Goal: Task Accomplishment & Management: Use online tool/utility

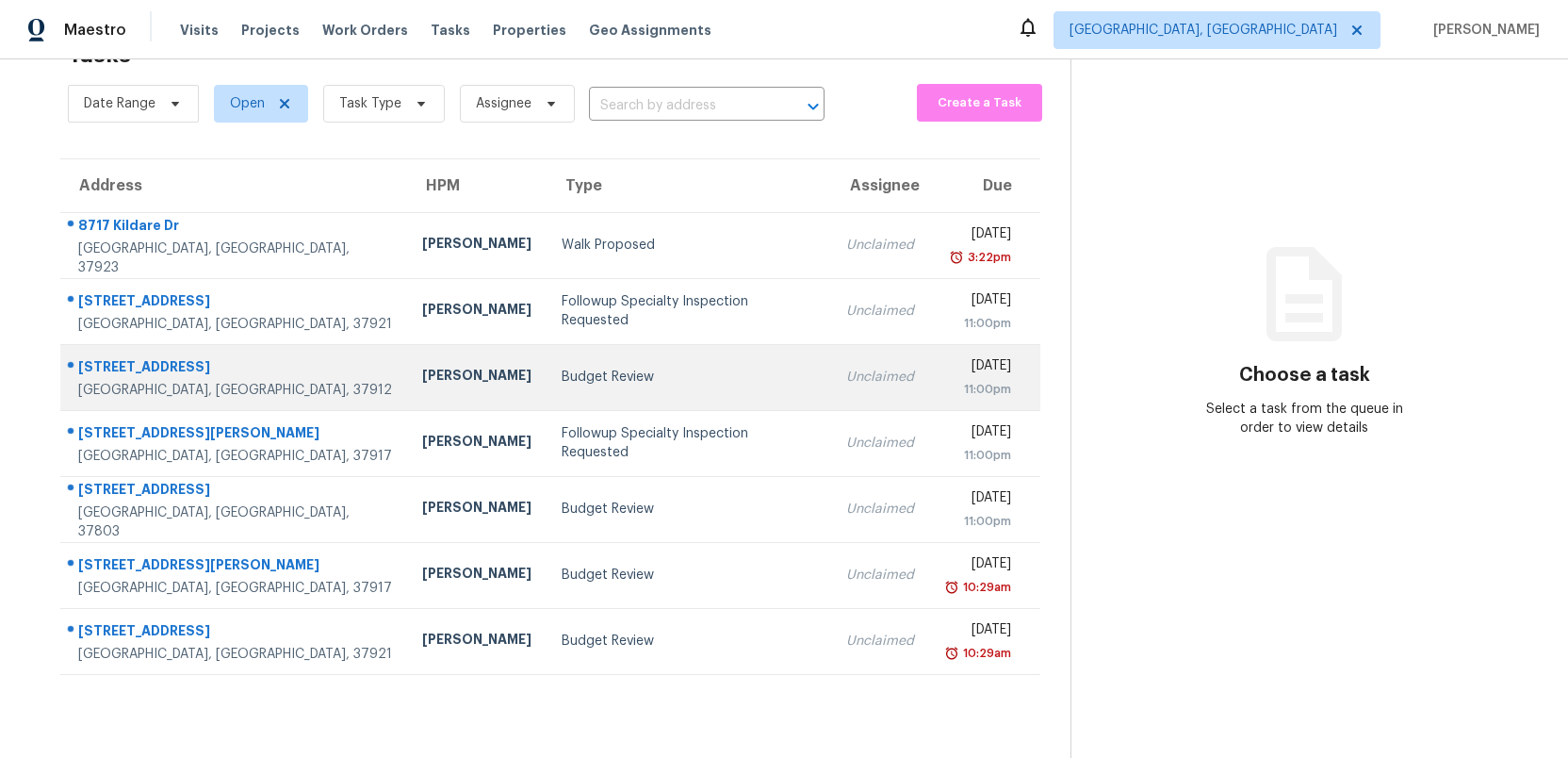
scroll to position [58, 0]
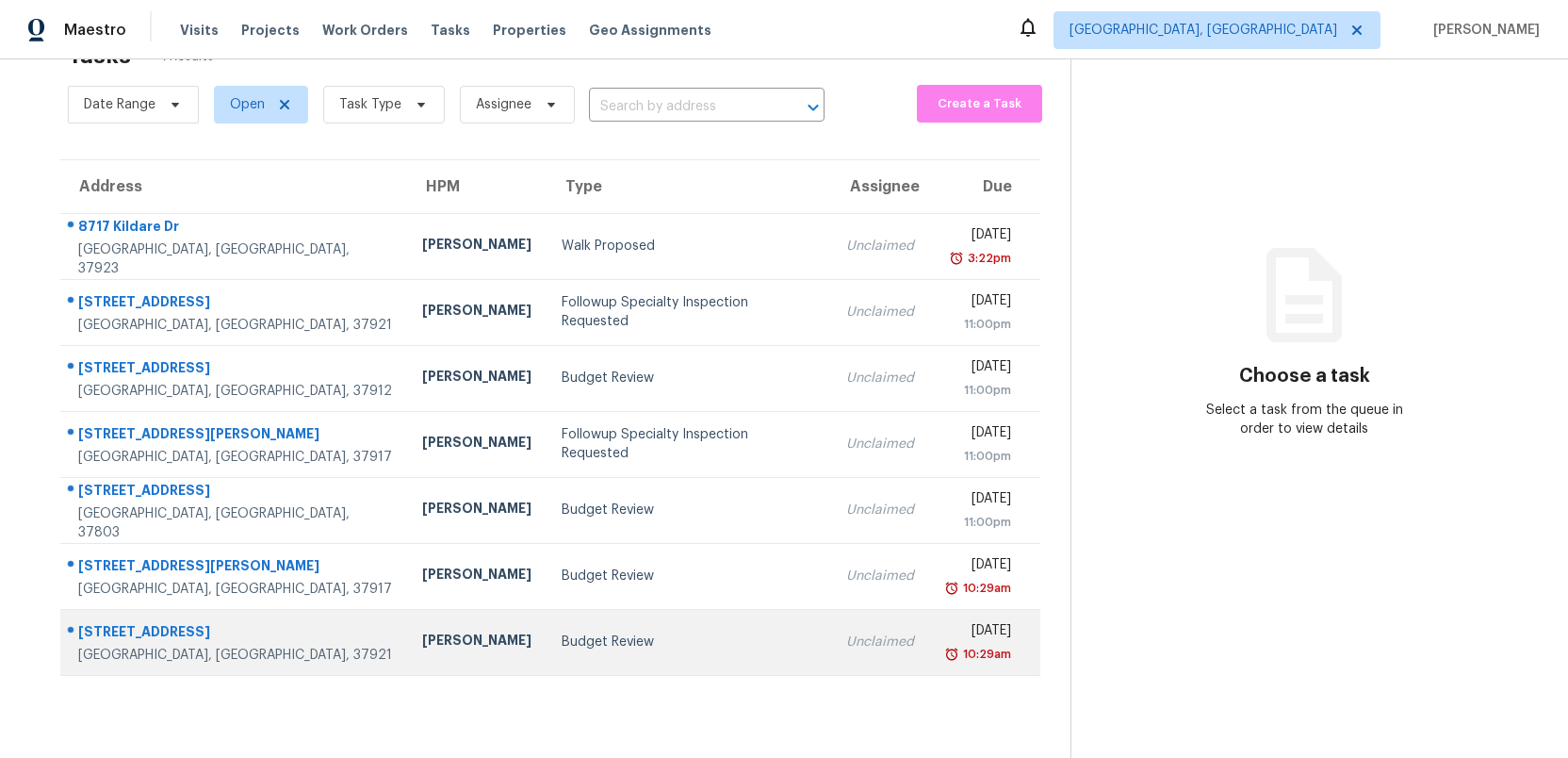
click at [566, 636] on div "Budget Review" at bounding box center [688, 642] width 255 height 19
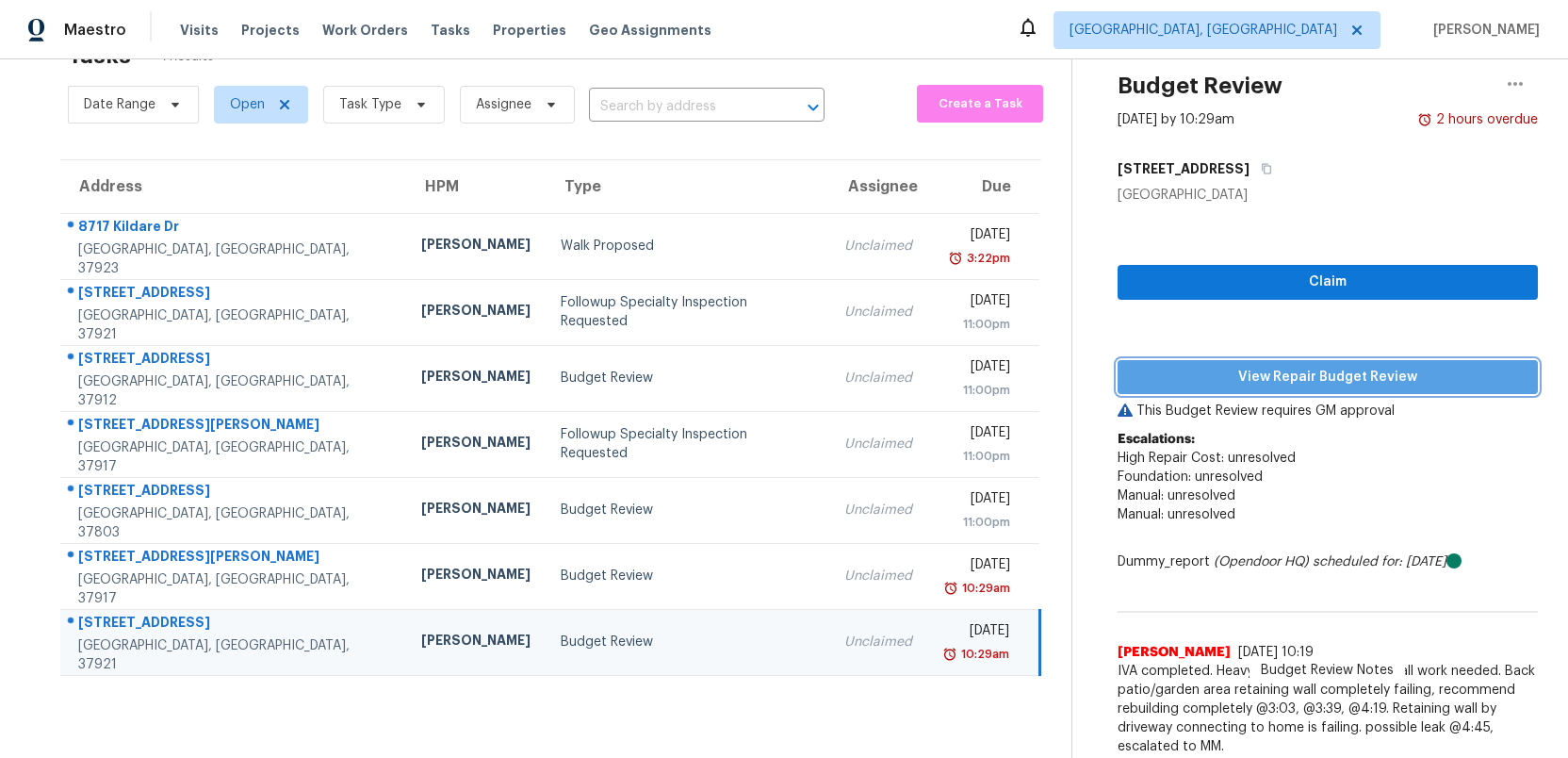
click at [1236, 376] on span "View Repair Budget Review" at bounding box center [1327, 378] width 390 height 24
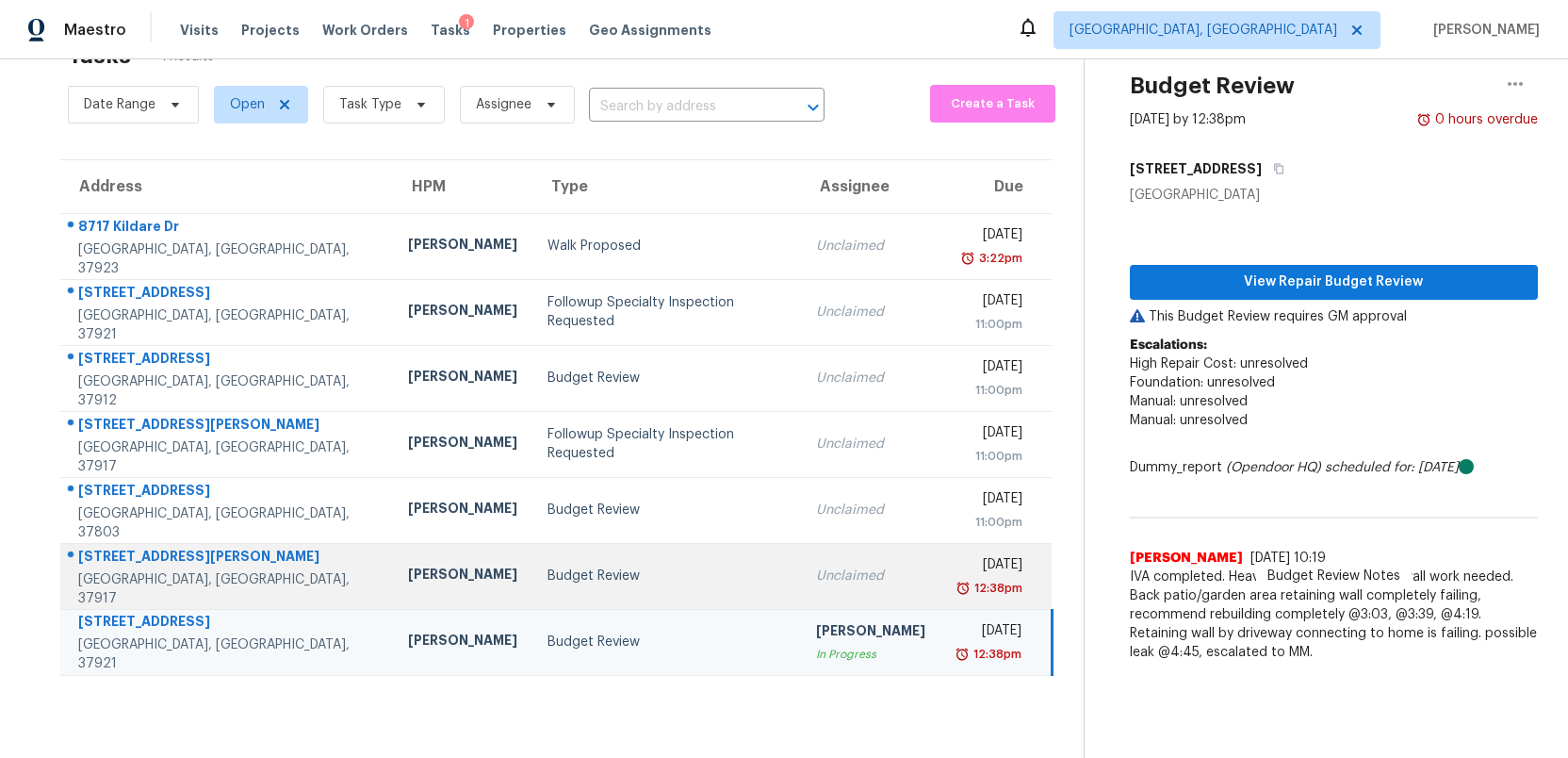
click at [816, 568] on div "Unclaimed" at bounding box center [870, 576] width 110 height 19
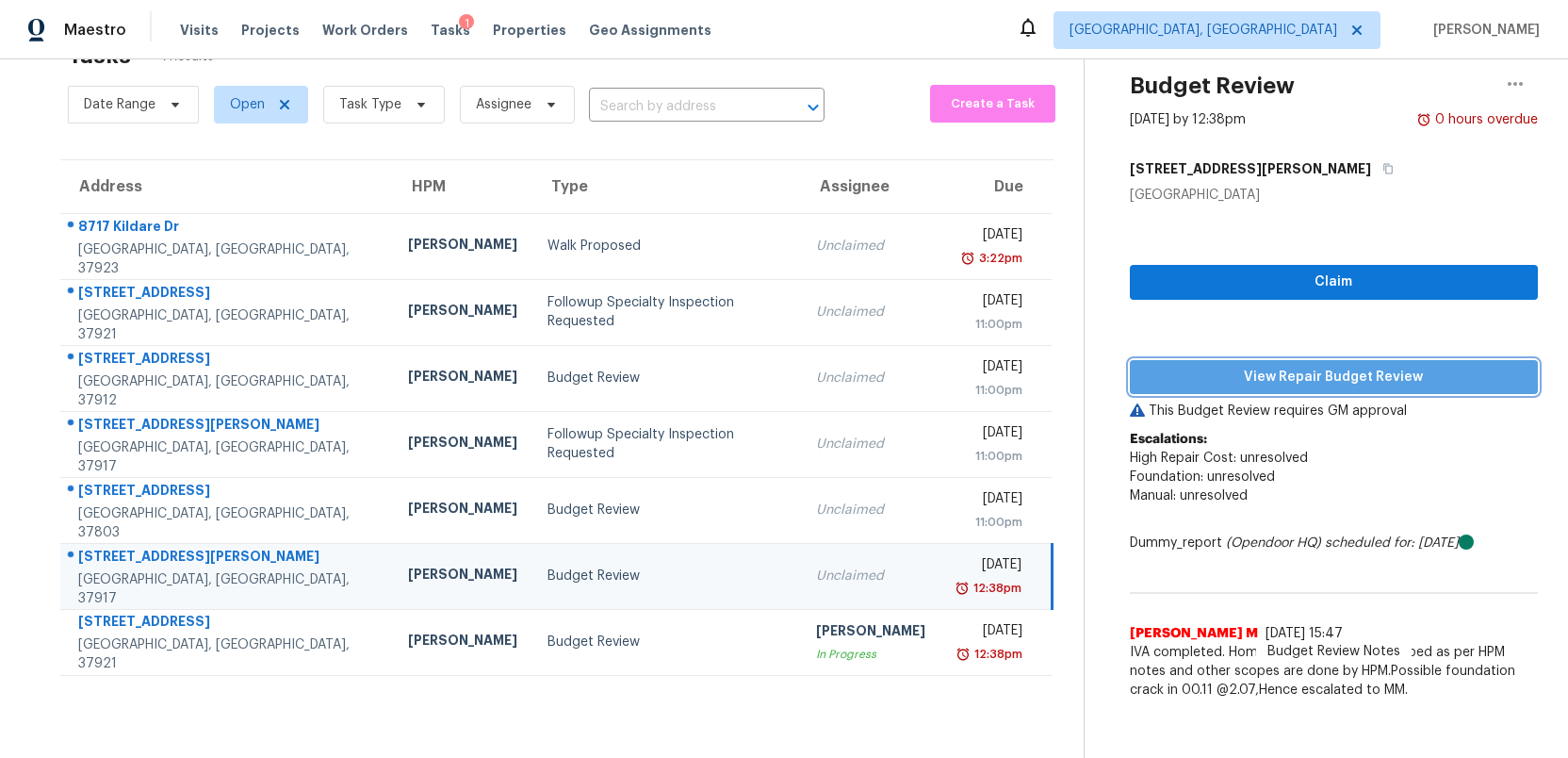
click at [1333, 377] on span "View Repair Budget Review" at bounding box center [1334, 378] width 377 height 24
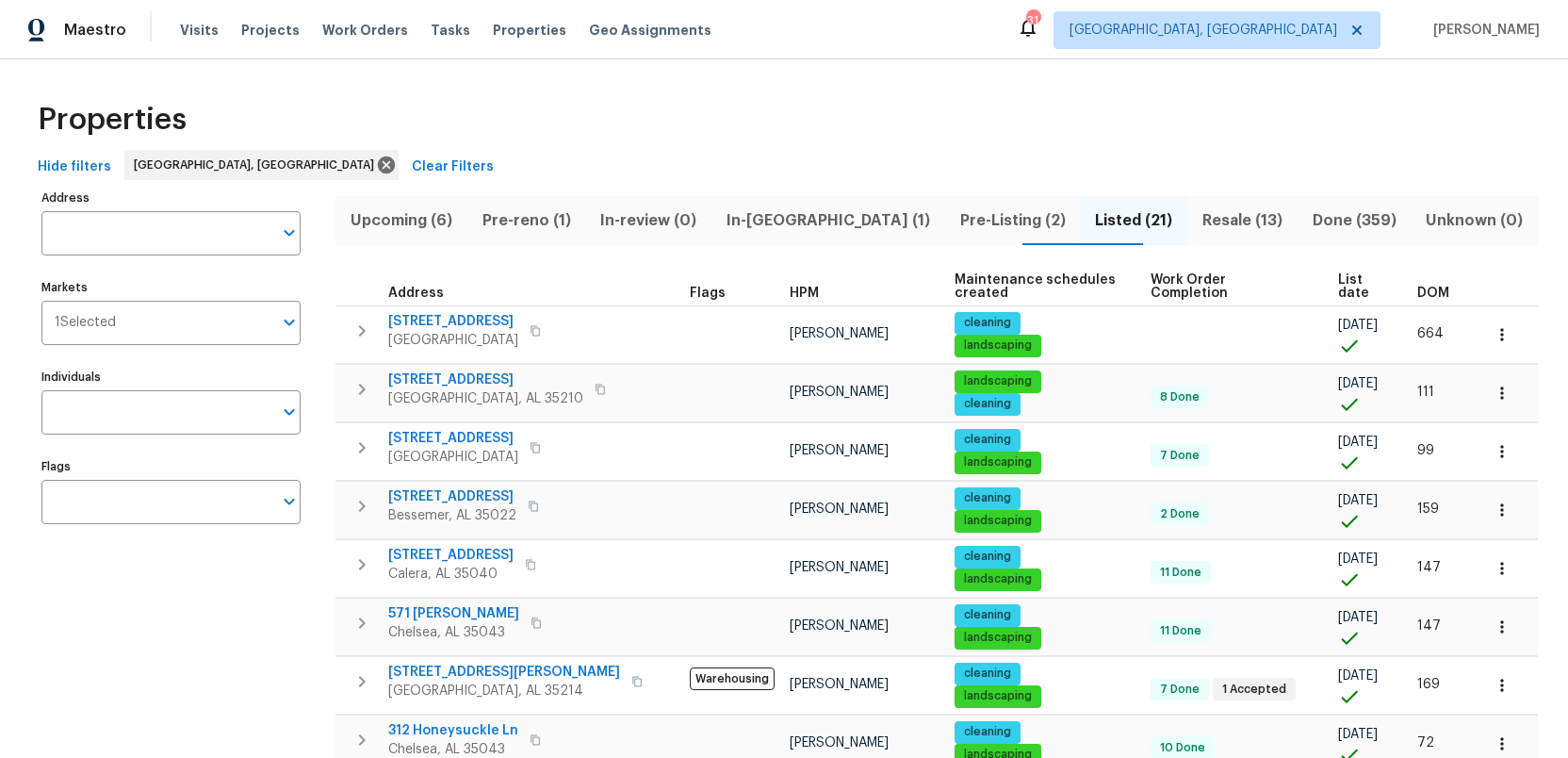
scroll to position [660, 0]
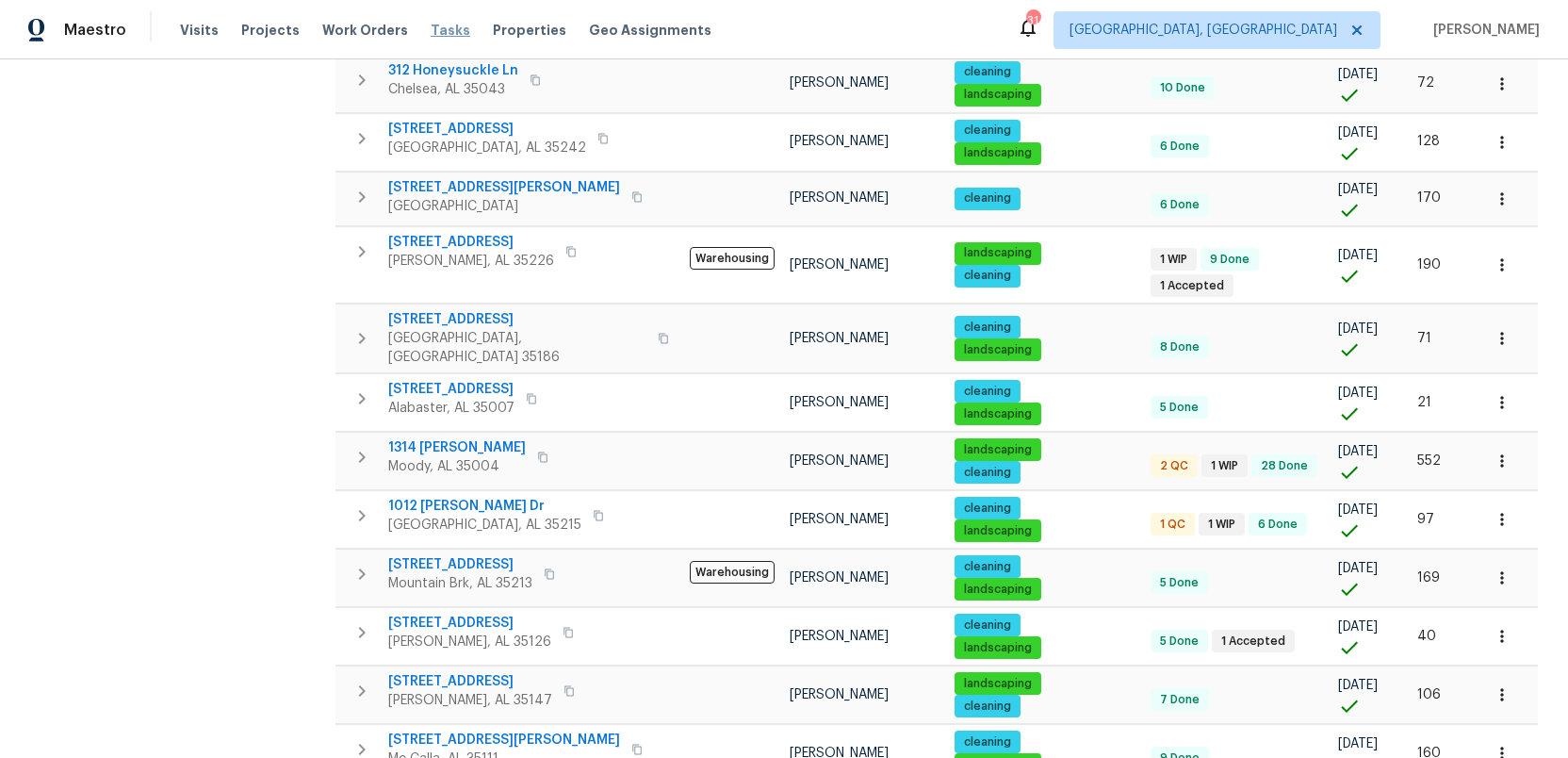
click at [438, 28] on span "Tasks" at bounding box center [451, 31] width 40 height 13
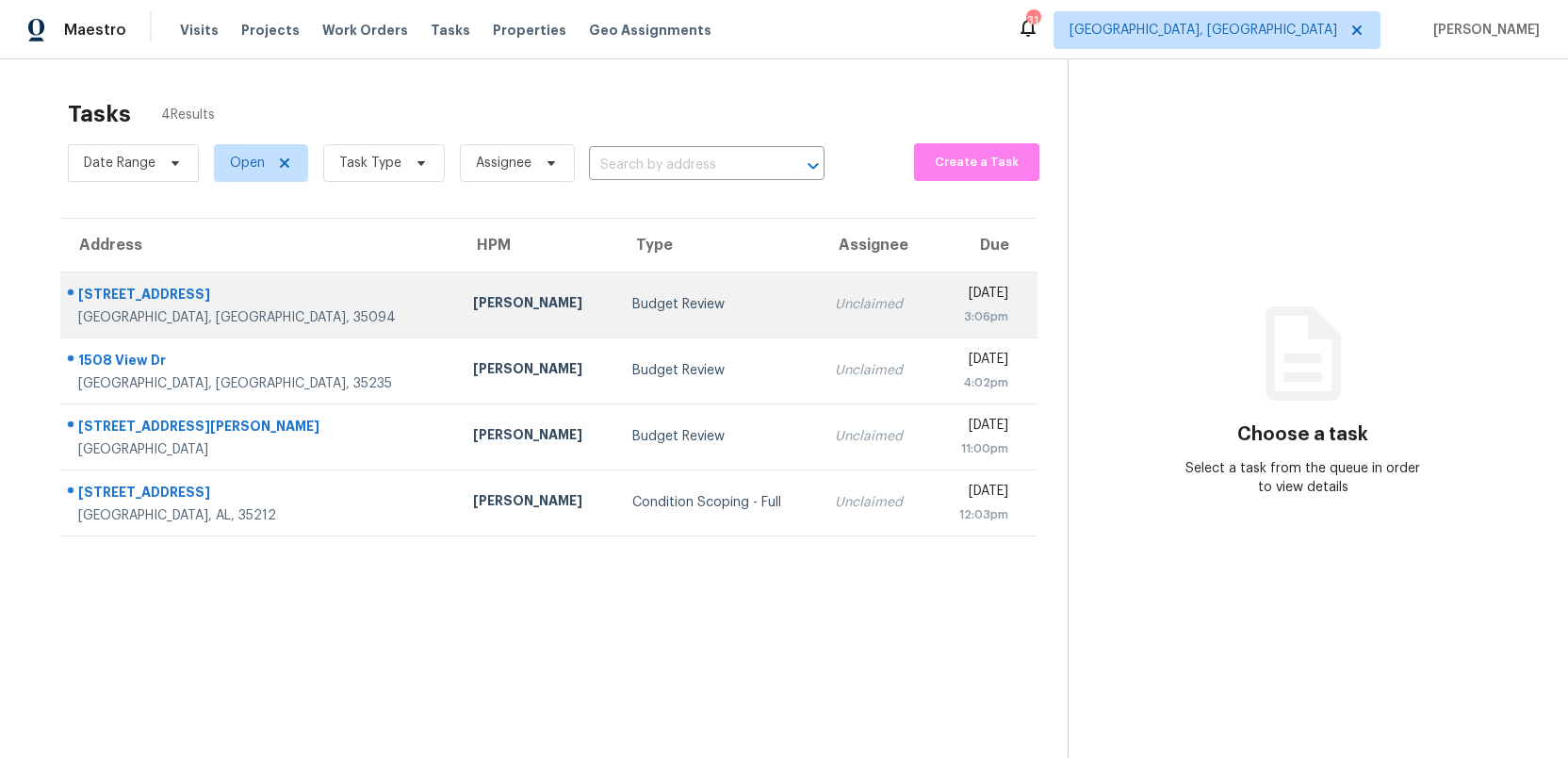
click at [632, 297] on div "Budget Review" at bounding box center [719, 304] width 173 height 19
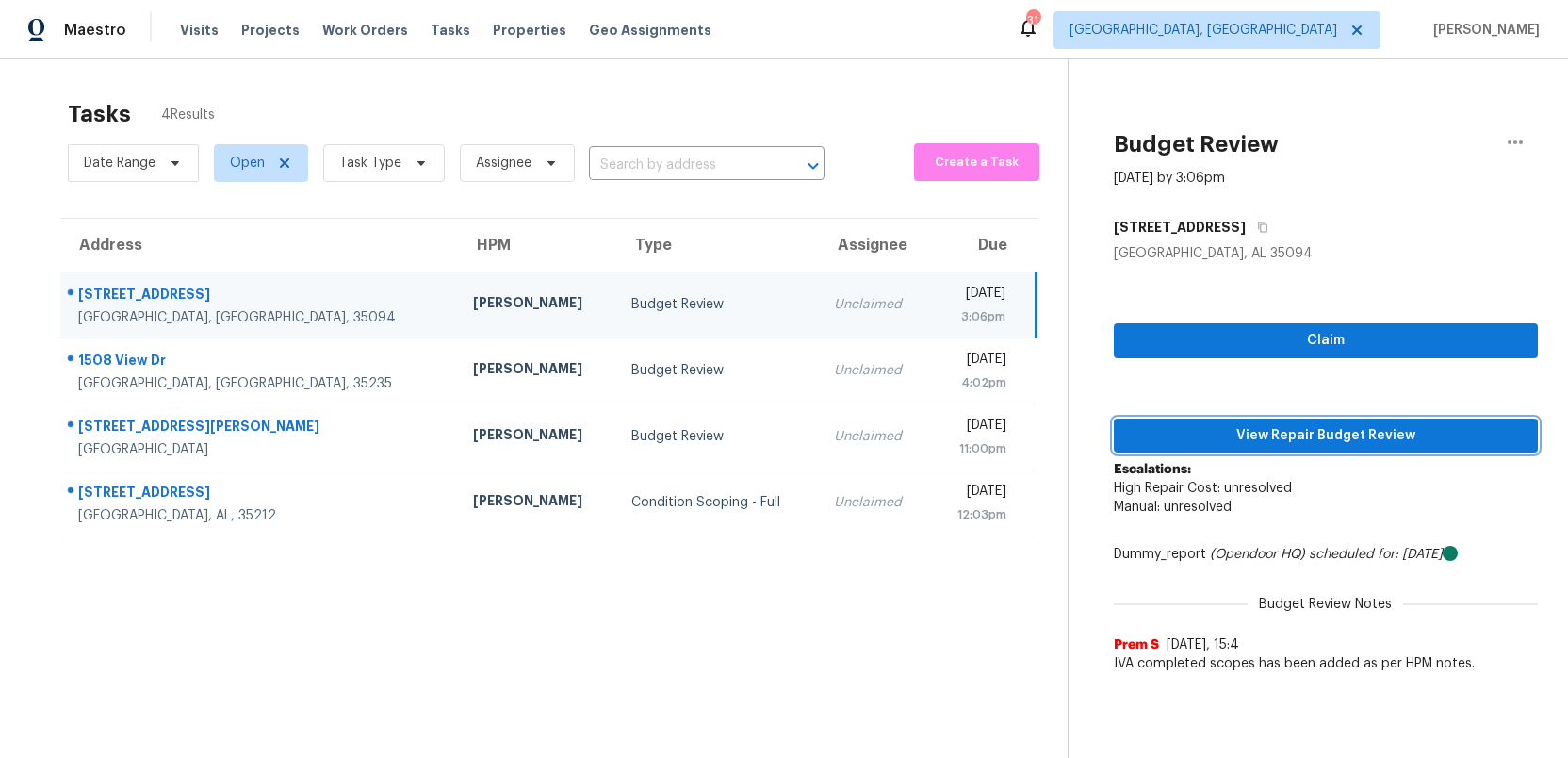
click at [1356, 448] on button "View Repair Budget Review" at bounding box center [1326, 436] width 424 height 35
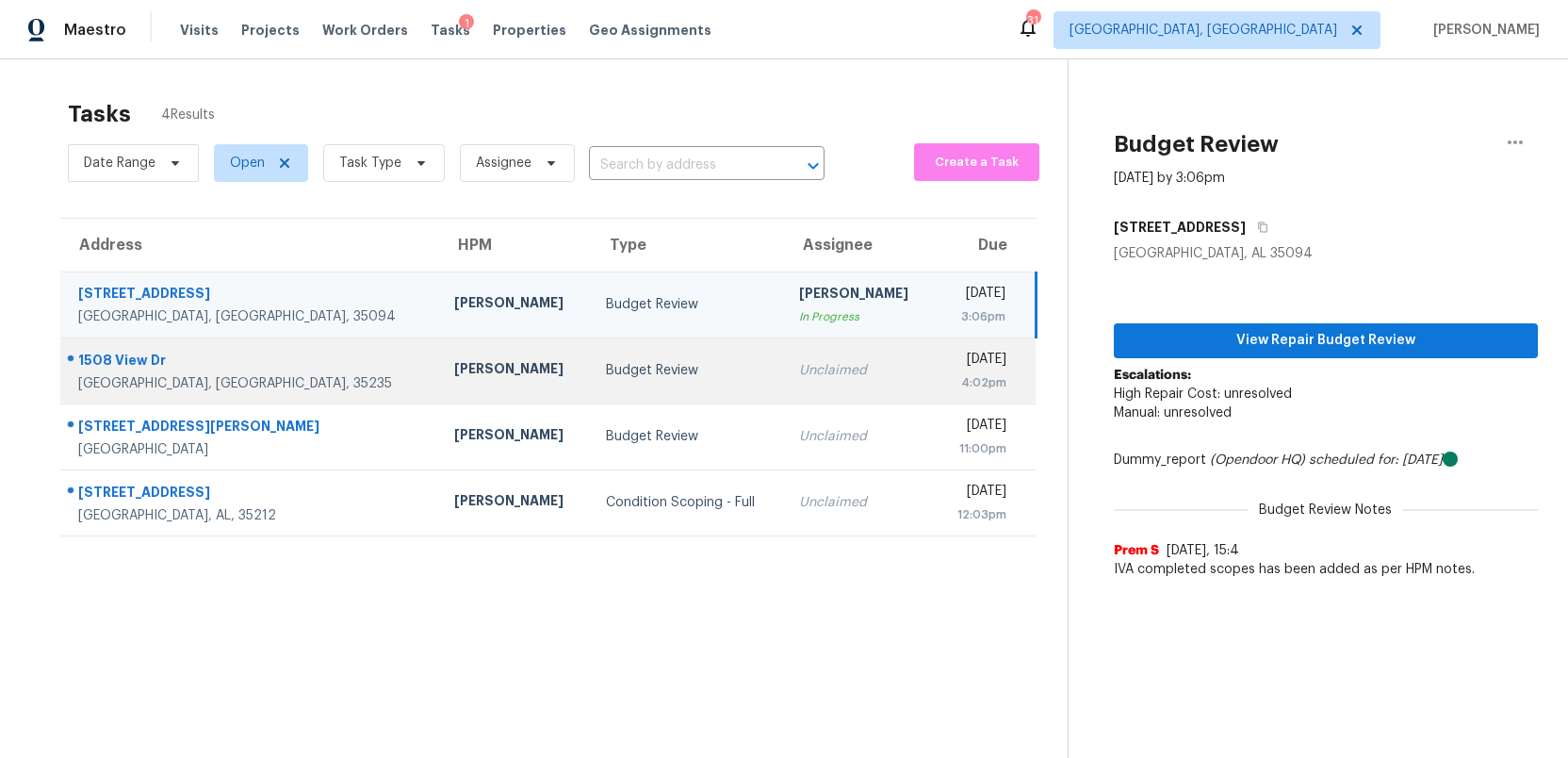
click at [606, 375] on div "Budget Review" at bounding box center [688, 371] width 164 height 19
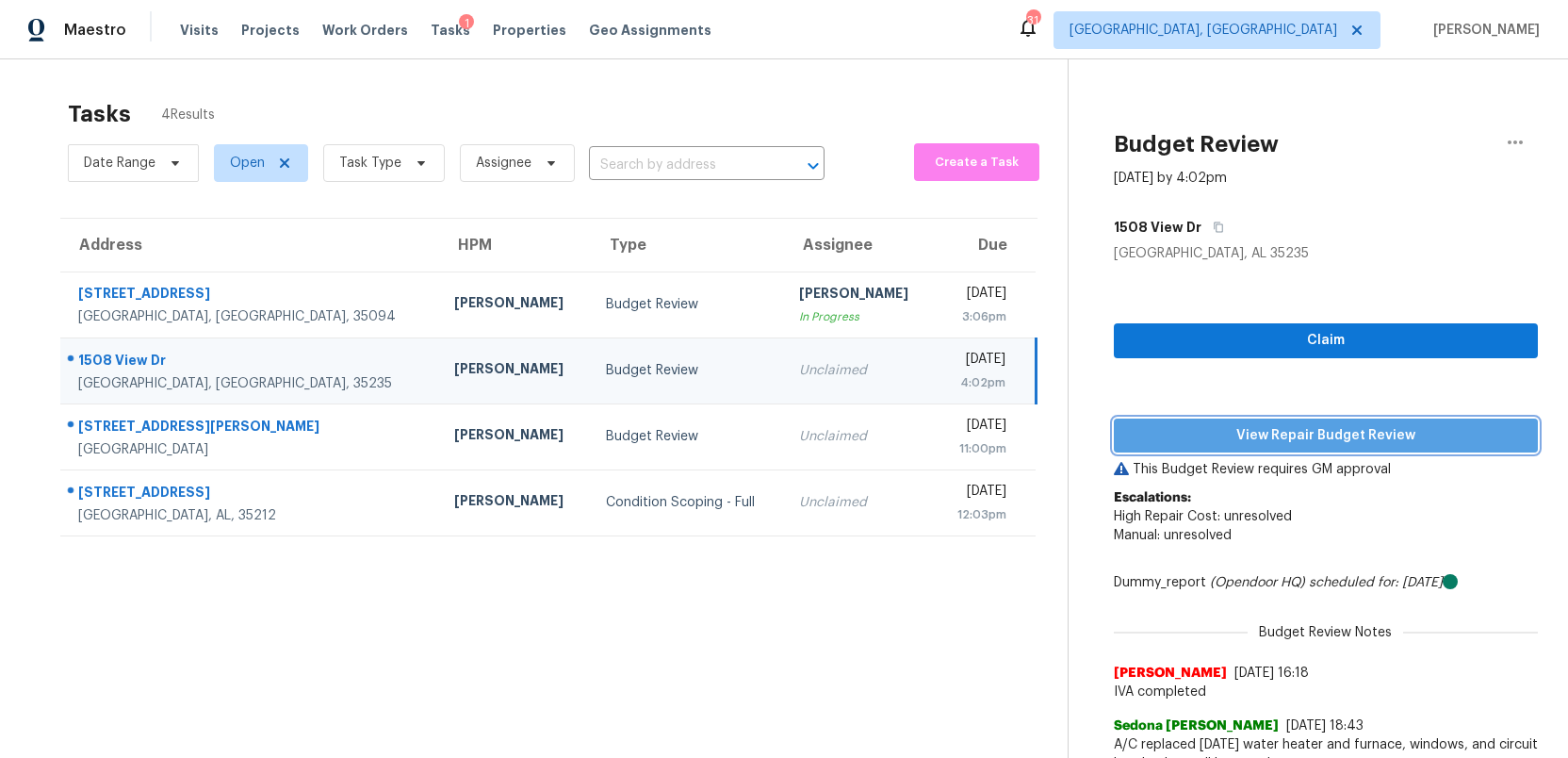
click at [1276, 443] on span "View Repair Budget Review" at bounding box center [1325, 436] width 394 height 24
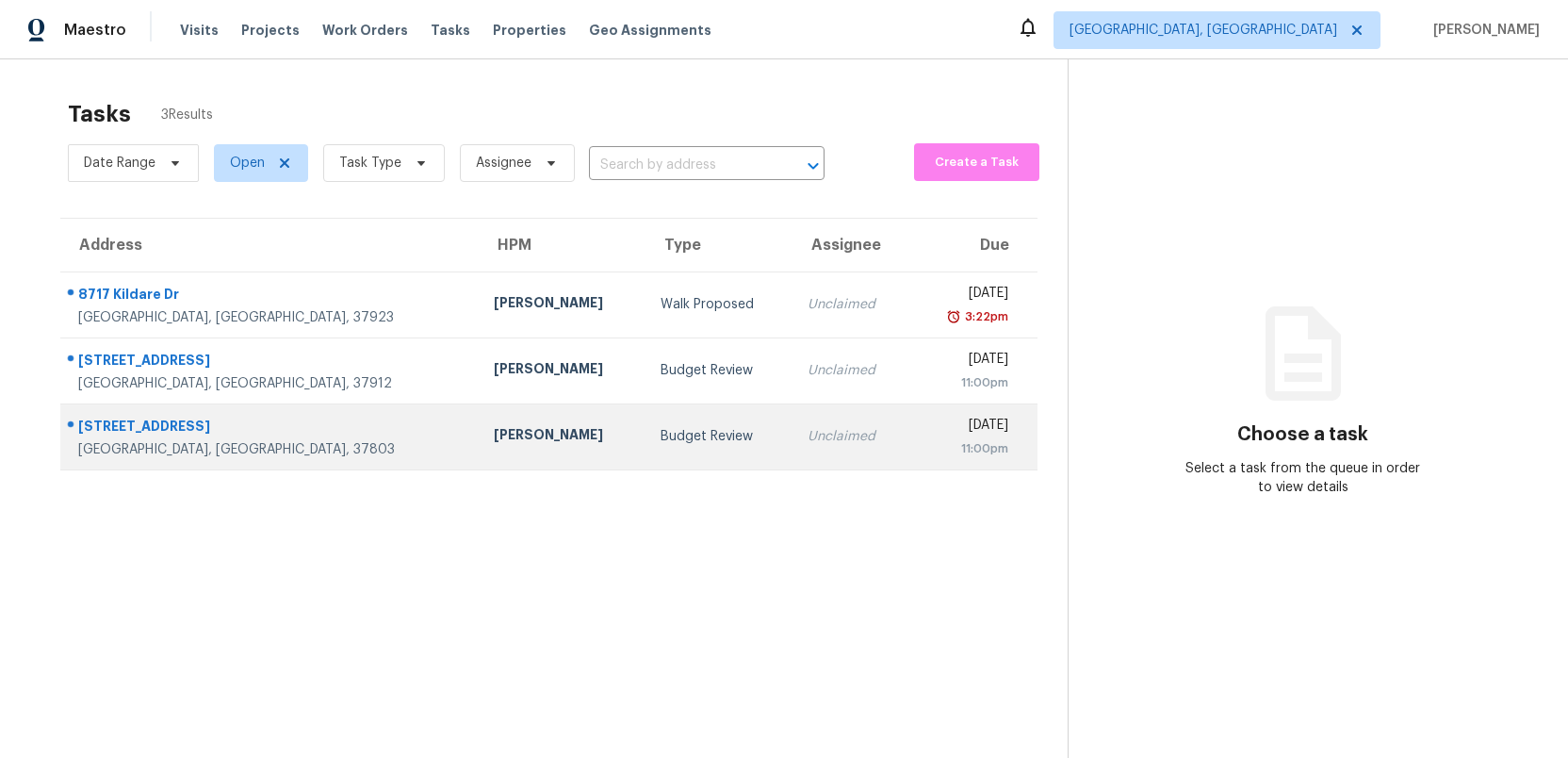
click at [645, 439] on td "Budget Review" at bounding box center [719, 436] width 148 height 66
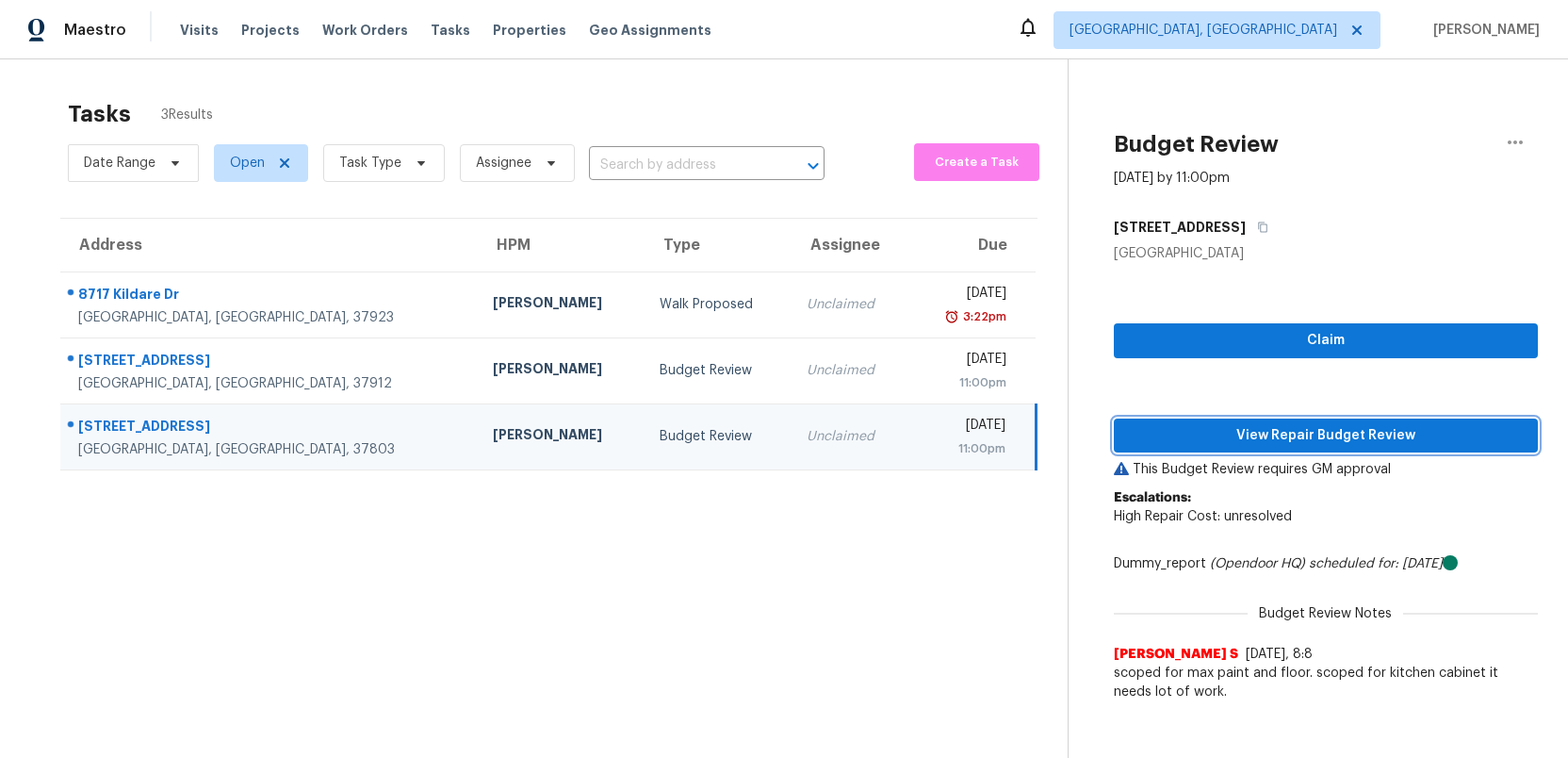
click at [1396, 429] on span "View Repair Budget Review" at bounding box center [1325, 436] width 394 height 24
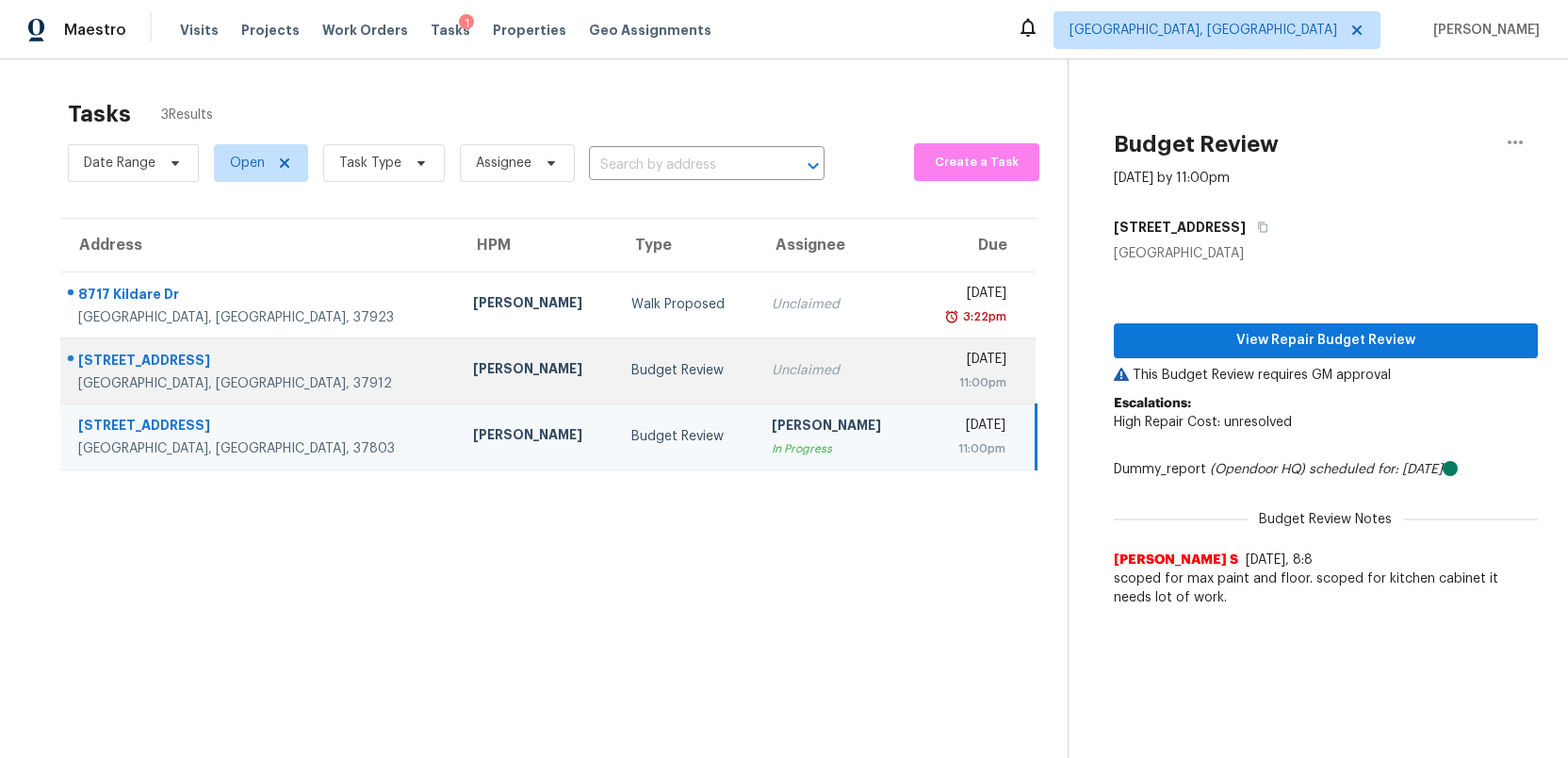
click at [772, 373] on div "Unclaimed" at bounding box center [836, 371] width 128 height 19
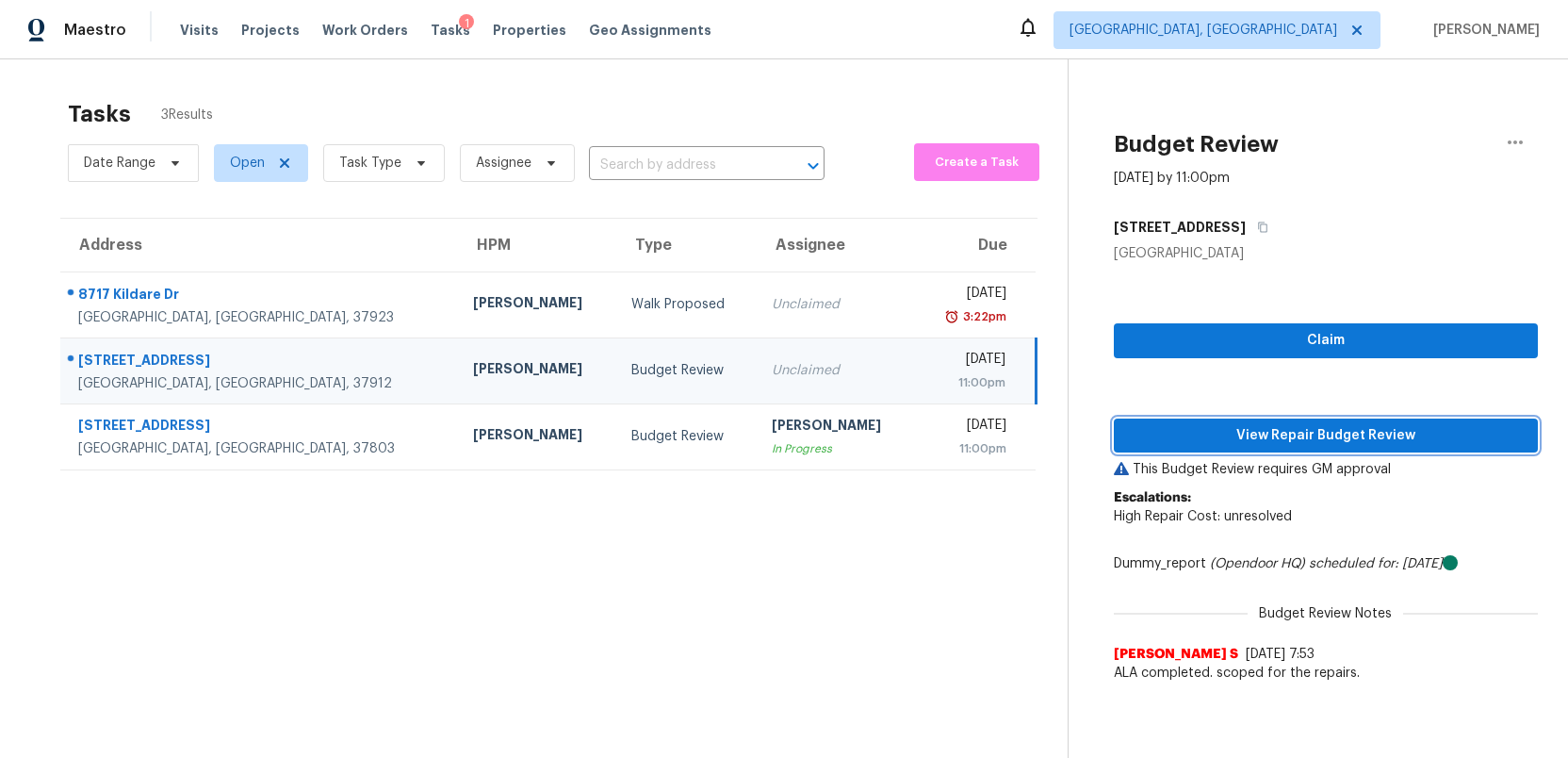
click at [1284, 436] on span "View Repair Budget Review" at bounding box center [1325, 436] width 394 height 24
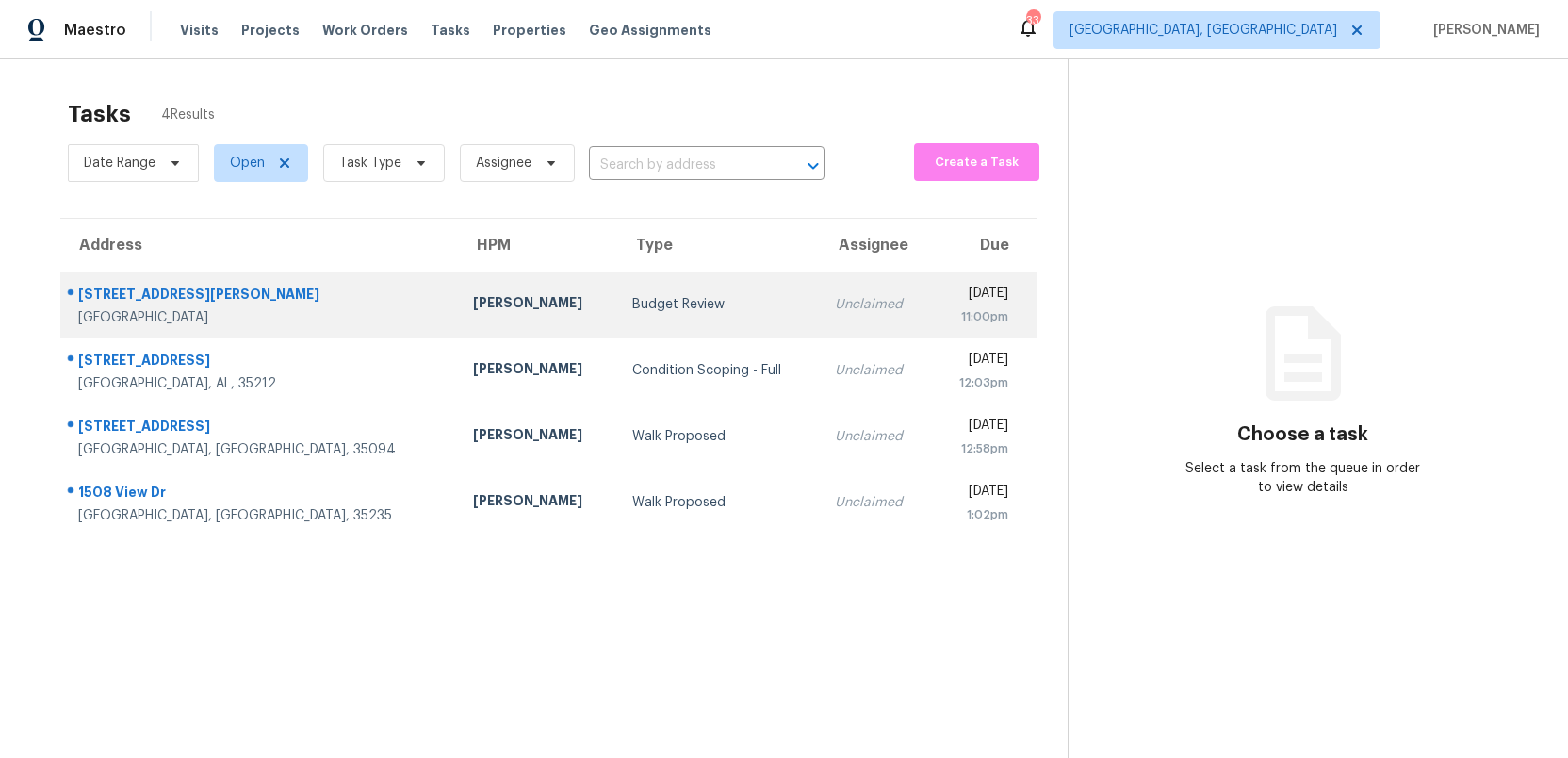
click at [632, 312] on div "Budget Review" at bounding box center [719, 304] width 173 height 19
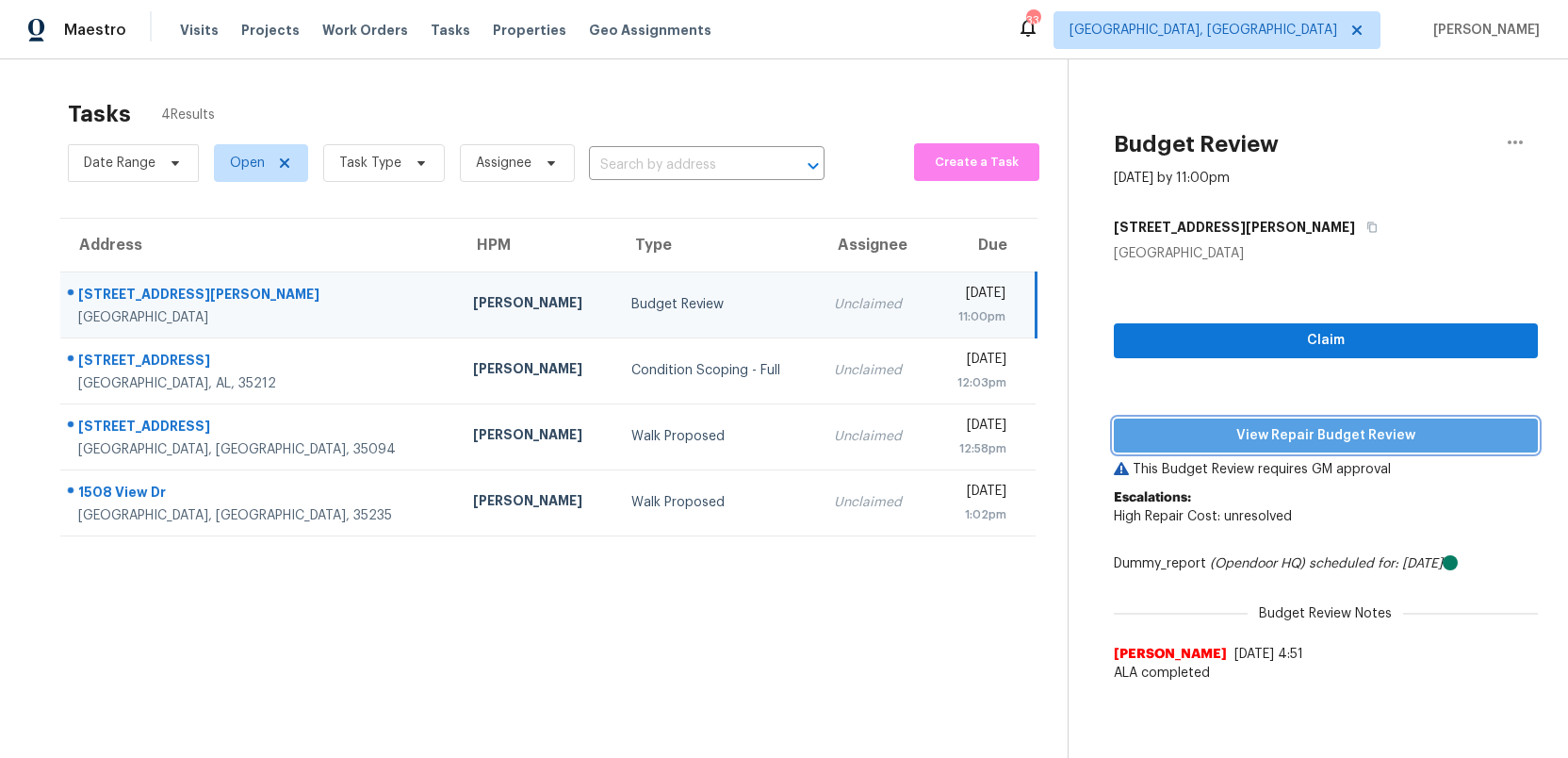
click at [1238, 435] on span "View Repair Budget Review" at bounding box center [1325, 436] width 394 height 24
